Goal: Task Accomplishment & Management: Complete application form

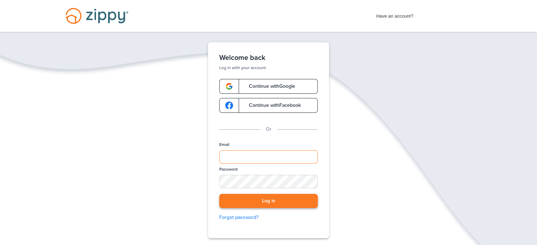
type input "**********"
click at [301, 203] on button "Log in" at bounding box center [268, 201] width 98 height 14
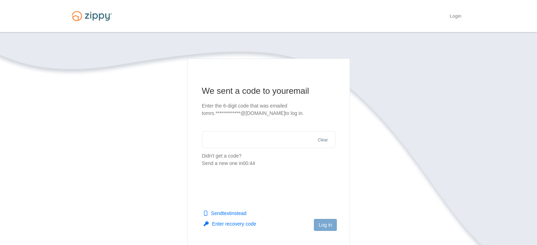
click at [232, 130] on section "**********" at bounding box center [268, 126] width 133 height 82
click at [228, 137] on input "text" at bounding box center [268, 139] width 133 height 17
type input "******"
click at [329, 224] on button "Log in" at bounding box center [325, 225] width 23 height 12
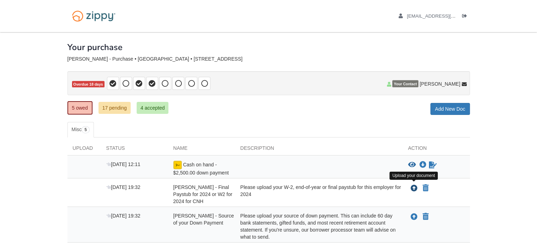
click at [414, 187] on icon "Upload Katie Rutherford - Final Paystub for 2024 or W2 for 2024 for CNH" at bounding box center [414, 188] width 7 height 7
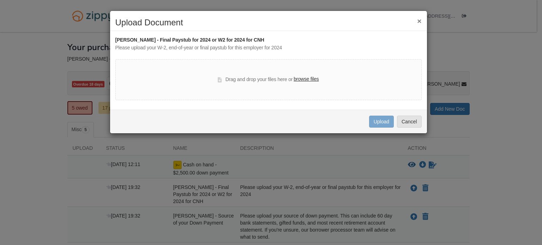
click at [303, 78] on label "browse files" at bounding box center [306, 80] width 25 height 8
click at [0, 0] on input "browse files" at bounding box center [0, 0] width 0 height 0
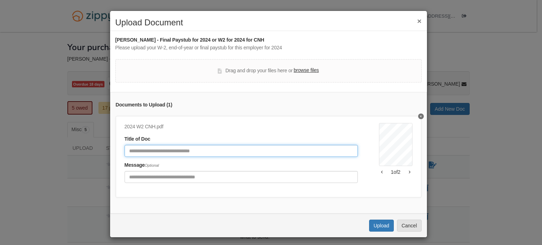
click at [173, 152] on input "Document Title" at bounding box center [241, 151] width 233 height 12
type input "**********"
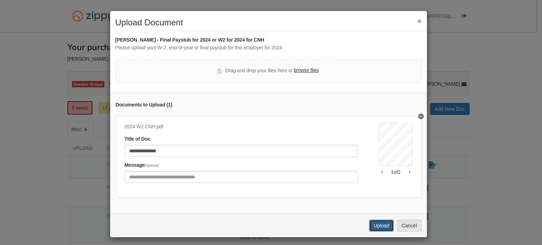
click at [385, 228] on button "Upload" at bounding box center [381, 226] width 25 height 12
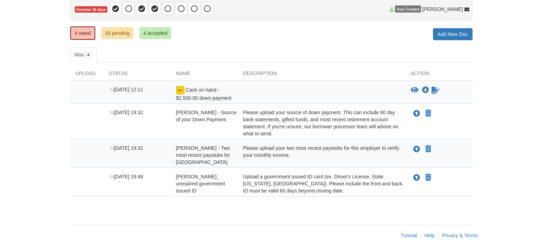
scroll to position [82, 0]
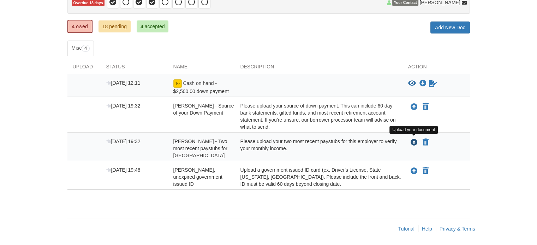
click at [413, 144] on icon "Upload Katie Rutherford - Two most recent paystubs for Sedgwick County" at bounding box center [414, 142] width 7 height 7
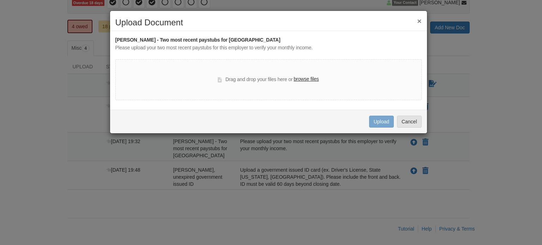
click at [300, 79] on label "browse files" at bounding box center [306, 80] width 25 height 8
click at [0, 0] on input "browse files" at bounding box center [0, 0] width 0 height 0
click at [300, 78] on label "browse files" at bounding box center [306, 80] width 25 height 8
click at [0, 0] on input "browse files" at bounding box center [0, 0] width 0 height 0
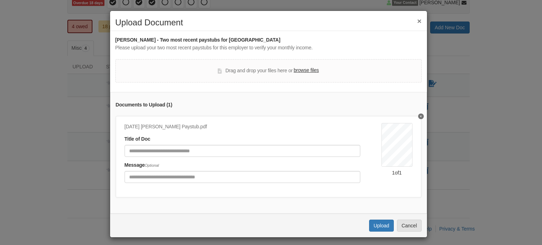
click at [299, 70] on label "browse files" at bounding box center [306, 71] width 25 height 8
click at [0, 0] on input "browse files" at bounding box center [0, 0] width 0 height 0
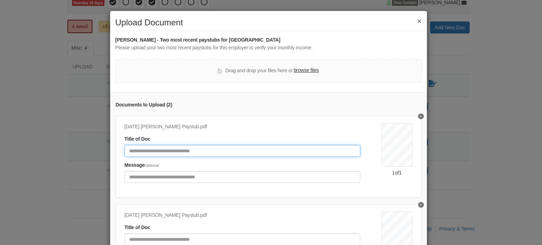
click at [167, 152] on input "Document Title" at bounding box center [243, 151] width 236 height 12
type input "**********"
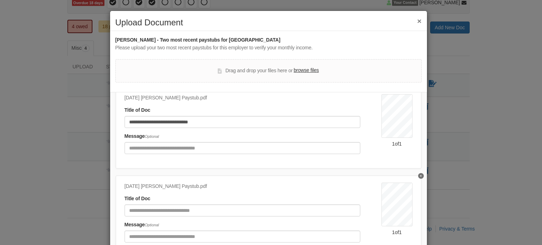
scroll to position [38, 0]
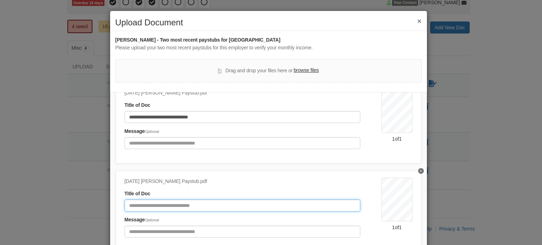
click at [243, 201] on input "Document Title" at bounding box center [243, 206] width 236 height 12
type input "**********"
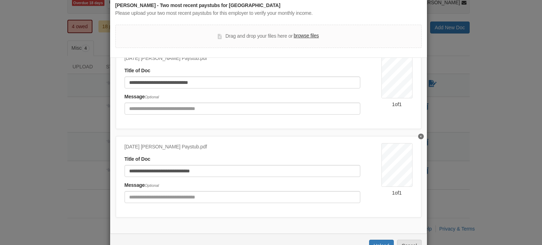
scroll to position [58, 0]
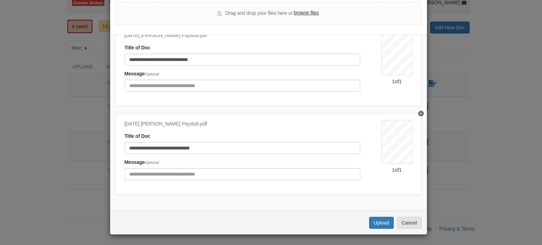
click at [301, 14] on label "browse files" at bounding box center [306, 13] width 25 height 8
click at [0, 0] on input "browse files" at bounding box center [0, 0] width 0 height 0
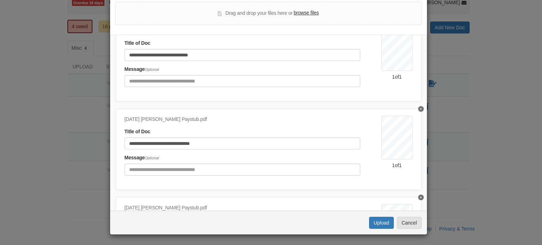
scroll to position [127, 0]
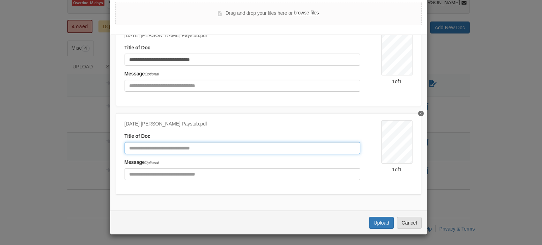
click at [225, 142] on input "Document Title" at bounding box center [243, 148] width 236 height 12
type input "**********"
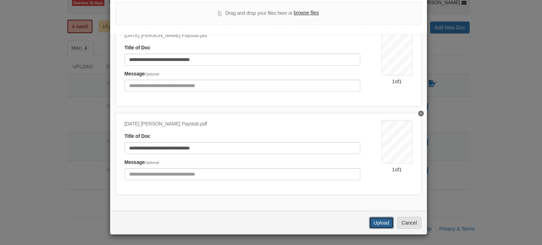
click at [376, 226] on button "Upload" at bounding box center [381, 223] width 25 height 12
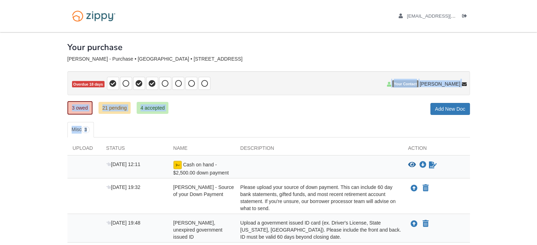
drag, startPoint x: 536, startPoint y: 89, endPoint x: 538, endPoint y: 117, distance: 28.3
click at [537, 117] on html "mrs.krutherford11@gmail.com Logout" at bounding box center [268, 150] width 537 height 300
click at [508, 104] on body "mrs.krutherford11@gmail.com Logout" at bounding box center [268, 150] width 537 height 300
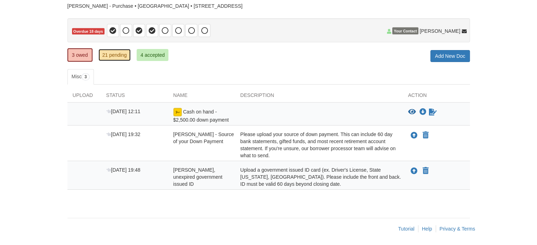
click at [113, 53] on link "21 pending" at bounding box center [114, 55] width 32 height 12
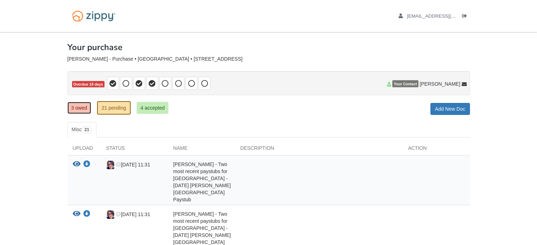
click at [77, 108] on link "3 owed" at bounding box center [79, 108] width 24 height 12
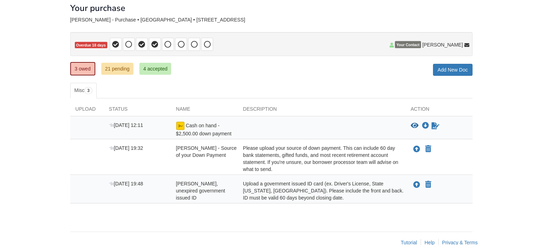
scroll to position [53, 0]
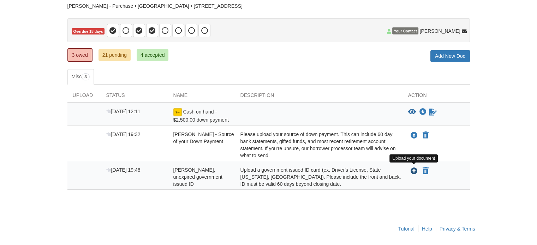
click at [412, 170] on icon "Upload Katie Rutherford - Valid, unexpired government issued ID" at bounding box center [414, 171] width 7 height 7
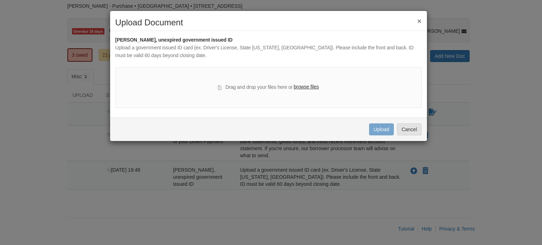
click at [295, 86] on label "browse files" at bounding box center [306, 87] width 25 height 8
click at [0, 0] on input "browse files" at bounding box center [0, 0] width 0 height 0
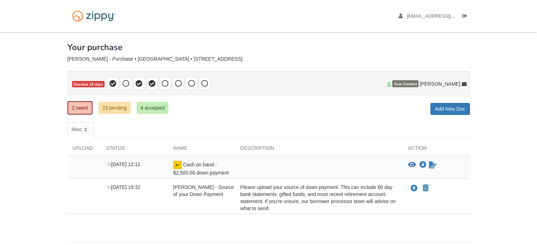
scroll to position [24, 0]
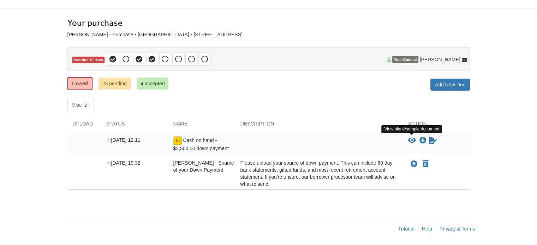
click at [411, 137] on icon "View Cash on hand - $2,500.00 down payment" at bounding box center [412, 140] width 8 height 7
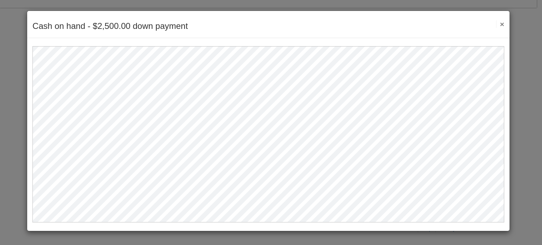
click at [501, 25] on button "×" at bounding box center [500, 23] width 8 height 7
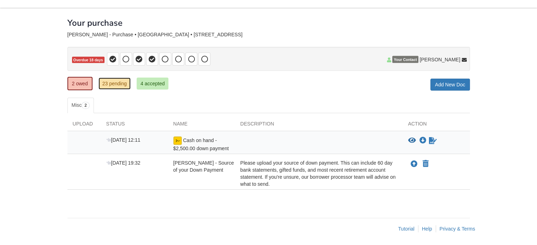
click at [114, 86] on link "23 pending" at bounding box center [114, 84] width 32 height 12
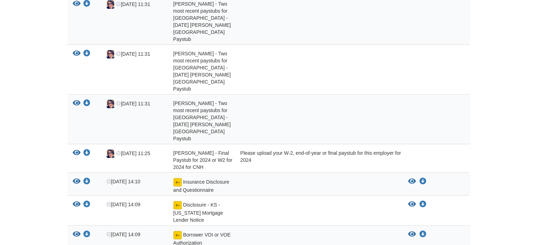
scroll to position [223, 0]
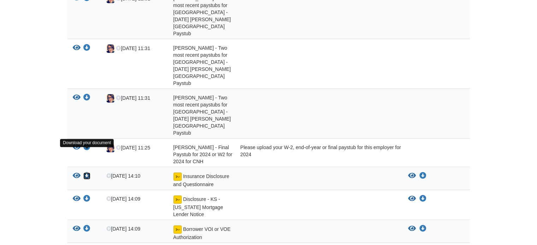
click at [85, 173] on icon "Download Insurance Disclosure and Questionnaire" at bounding box center [86, 176] width 7 height 7
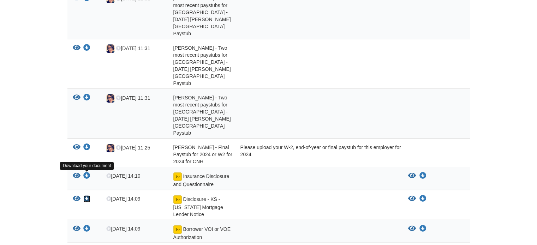
click at [87, 196] on icon "Download Disclosure - KS - Kansas Mortgage Lender Notice" at bounding box center [86, 199] width 7 height 7
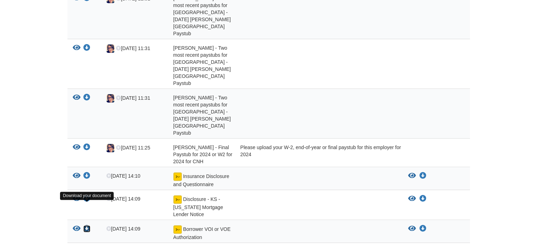
click at [89, 226] on icon "Download Borrower VOI or VOE Authorization" at bounding box center [86, 229] width 7 height 7
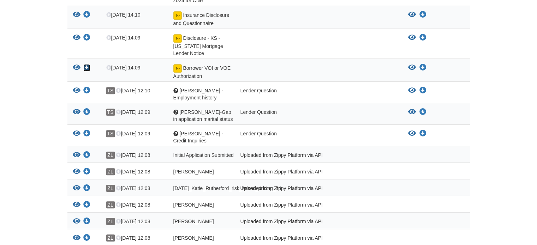
scroll to position [385, 0]
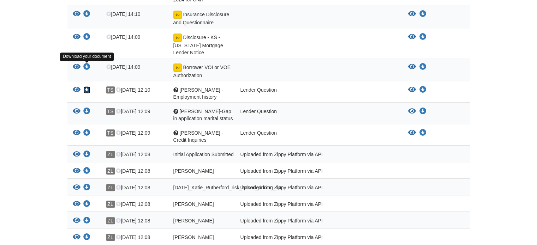
click at [86, 86] on icon "Download Katie Rutherford - Employment history" at bounding box center [86, 89] width 7 height 7
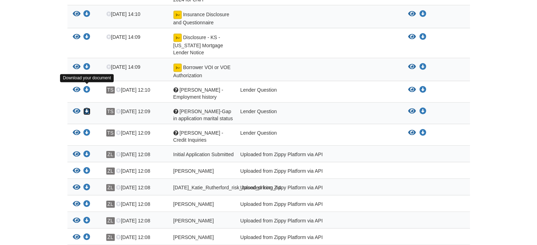
click at [87, 108] on icon "Download Katie Rutherford-Gap in application marital status" at bounding box center [86, 111] width 7 height 7
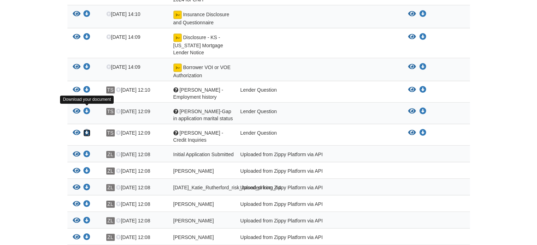
click at [86, 130] on icon "Download Katie Rutherford - Credit Inquiries" at bounding box center [86, 133] width 7 height 7
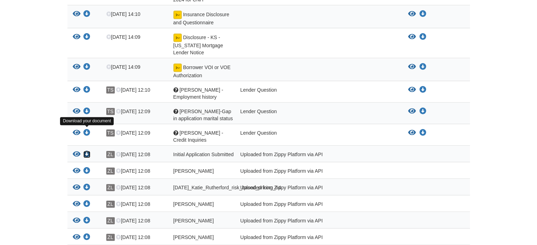
click at [87, 151] on icon "Download Initial Application Submitted" at bounding box center [86, 154] width 7 height 7
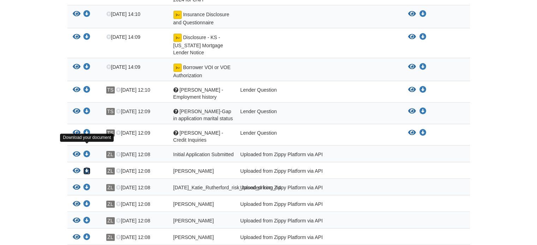
click at [85, 168] on icon "Download Katie_Rutherford_privacy_notice" at bounding box center [86, 171] width 7 height 7
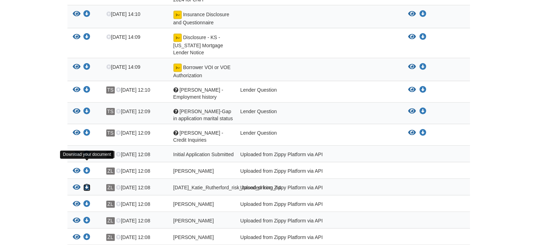
click at [88, 184] on icon "Download 08-07-2025_Katie_Rutherford_risk_based_pricing_h4" at bounding box center [86, 187] width 7 height 7
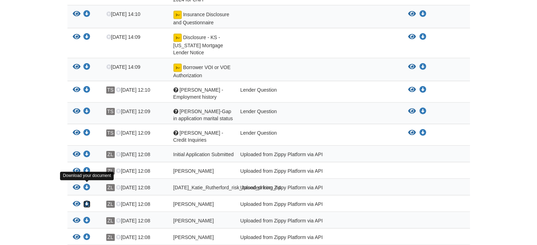
click at [86, 201] on icon "Download Katie_Rutherford_esign_consent" at bounding box center [86, 204] width 7 height 7
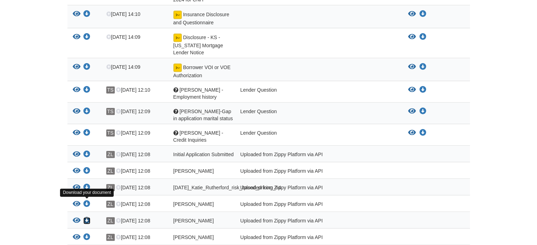
click at [86, 217] on icon "Download Katie_Rutherford_sms_consent" at bounding box center [86, 220] width 7 height 7
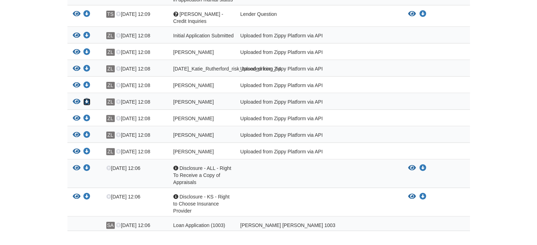
scroll to position [507, 0]
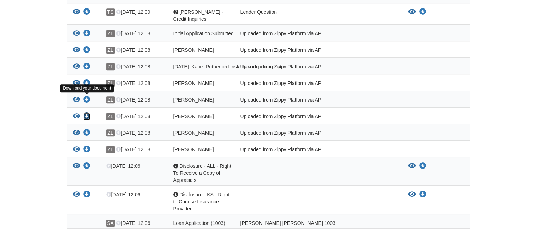
click at [87, 113] on icon "Download Katie_Rutherford_terms_of_use" at bounding box center [86, 116] width 7 height 7
click at [87, 130] on icon "Download Katie_Rutherford_true_and_correct_consent" at bounding box center [86, 133] width 7 height 7
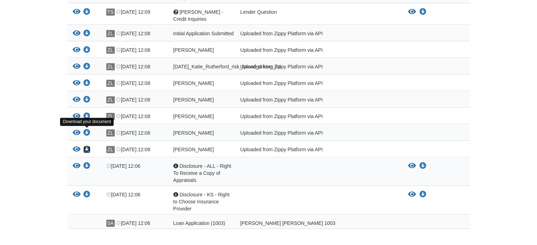
click at [84, 146] on icon "Download Katie_Rutherford_credit_authorization" at bounding box center [86, 149] width 7 height 7
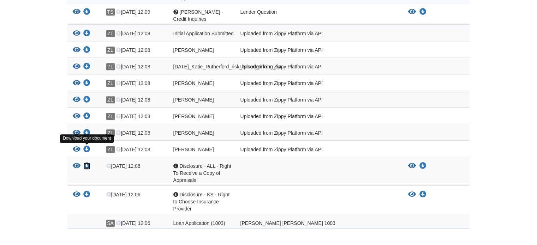
click at [86, 163] on icon "Download Disclosure - ALL - Right To Receive a Copy of Appraisals" at bounding box center [86, 166] width 7 height 7
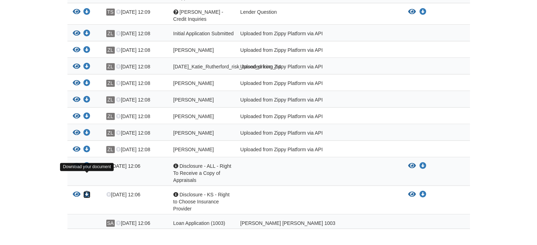
click at [89, 191] on icon "Download Disclosure - KS - Right to Choose Insurance Provider" at bounding box center [86, 194] width 7 height 7
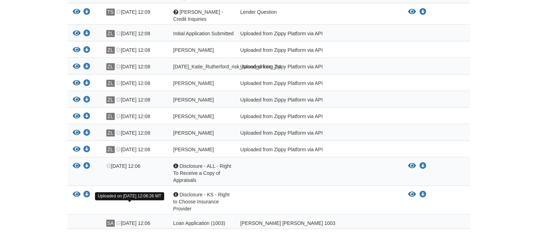
click at [133, 221] on span "Aug 14 12:06" at bounding box center [133, 224] width 34 height 6
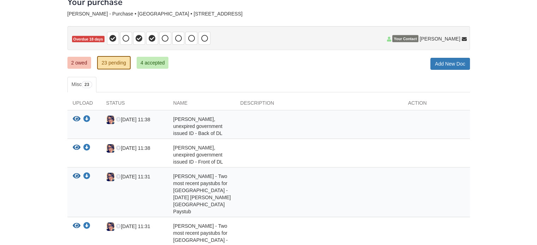
scroll to position [0, 0]
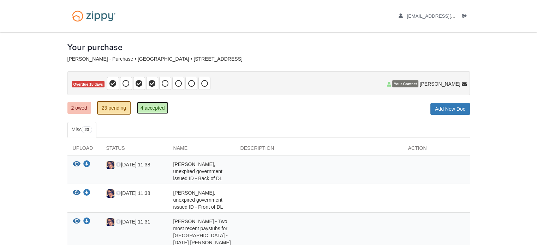
click at [150, 105] on link "4 accepted" at bounding box center [153, 108] width 32 height 12
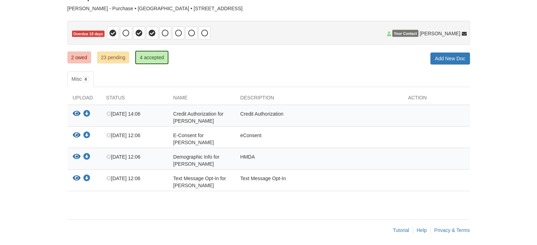
scroll to position [52, 0]
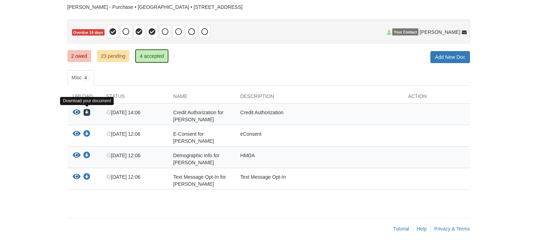
click at [85, 110] on icon "Download Credit Authorization for Katie Rutherford" at bounding box center [86, 112] width 7 height 7
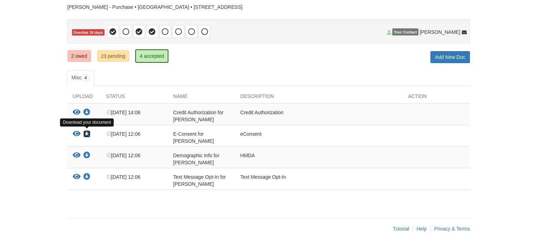
click at [86, 132] on icon "Download E-Consent for Katie Rutherford" at bounding box center [86, 134] width 7 height 7
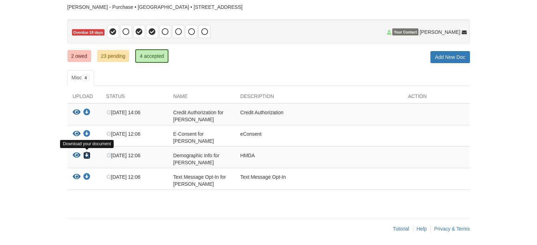
click at [88, 152] on icon "Download Demographic Info for Katie Rutherford" at bounding box center [86, 155] width 7 height 7
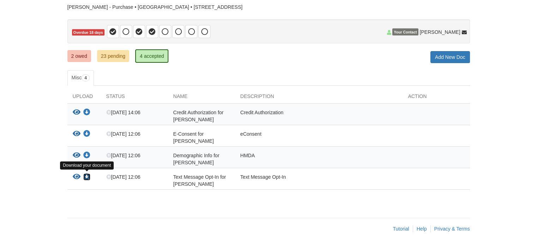
click at [87, 175] on icon "Download Text Message Opt-In for Katie Rutherford" at bounding box center [86, 177] width 7 height 7
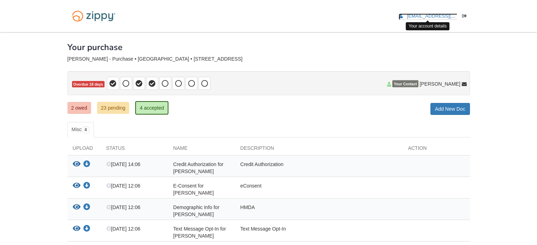
click at [427, 16] on span "[EMAIL_ADDRESS][DOMAIN_NAME]" at bounding box center [447, 15] width 81 height 5
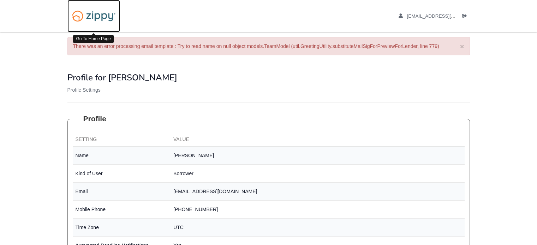
click at [89, 17] on img at bounding box center [93, 16] width 53 height 18
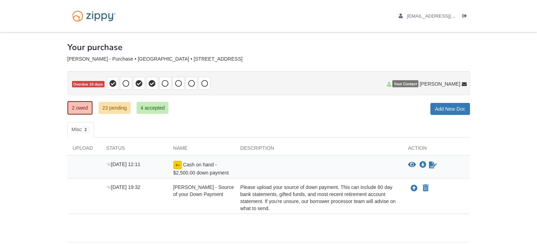
scroll to position [24, 0]
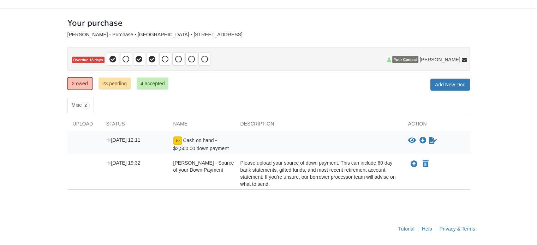
click at [199, 141] on span "Cash on hand - $2,500.00 down payment" at bounding box center [200, 145] width 55 height 14
click at [434, 141] on icon "Sign Form" at bounding box center [433, 140] width 8 height 7
